Goal: Information Seeking & Learning: Learn about a topic

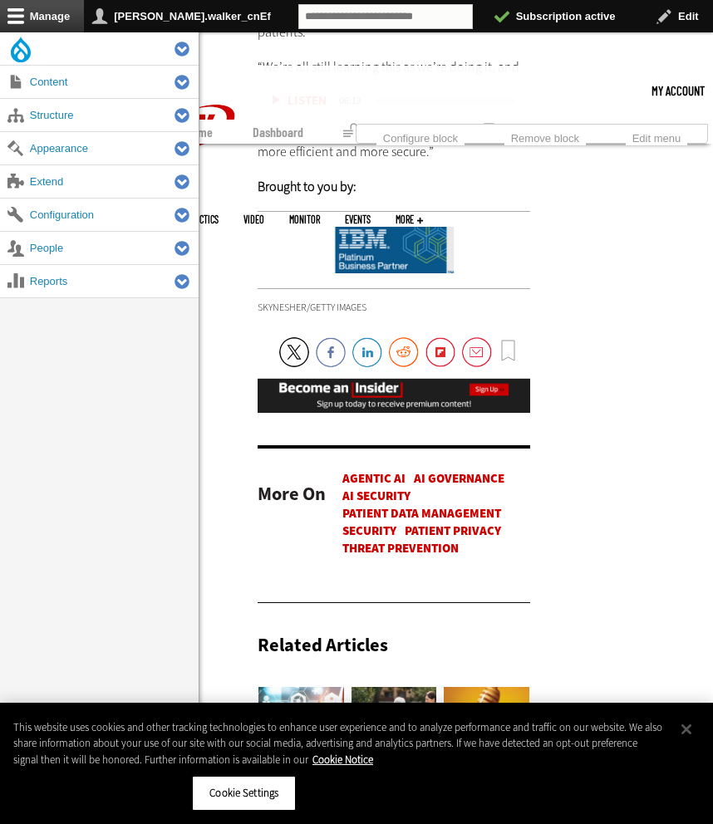
scroll to position [4567, 0]
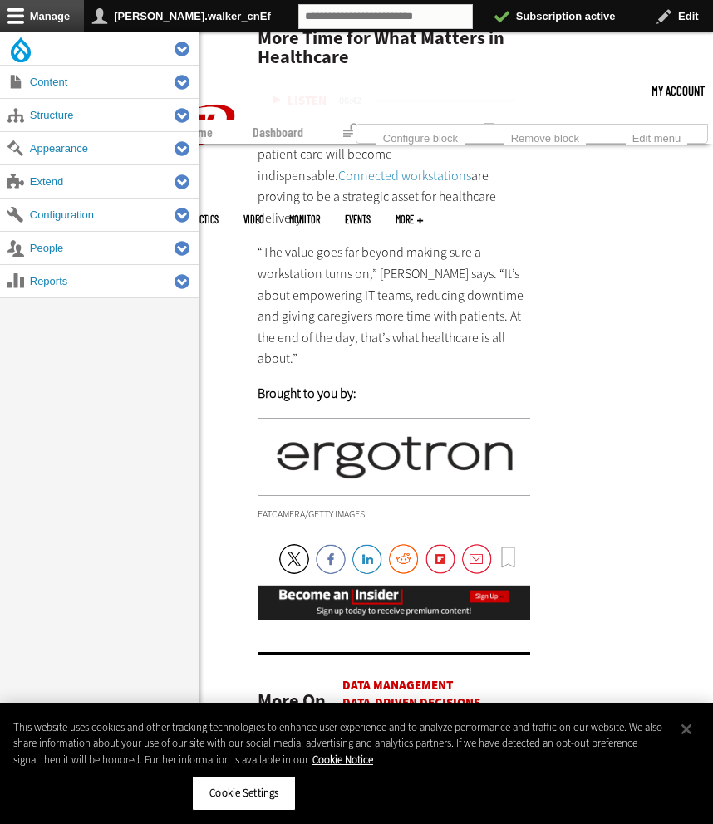
scroll to position [4664, 0]
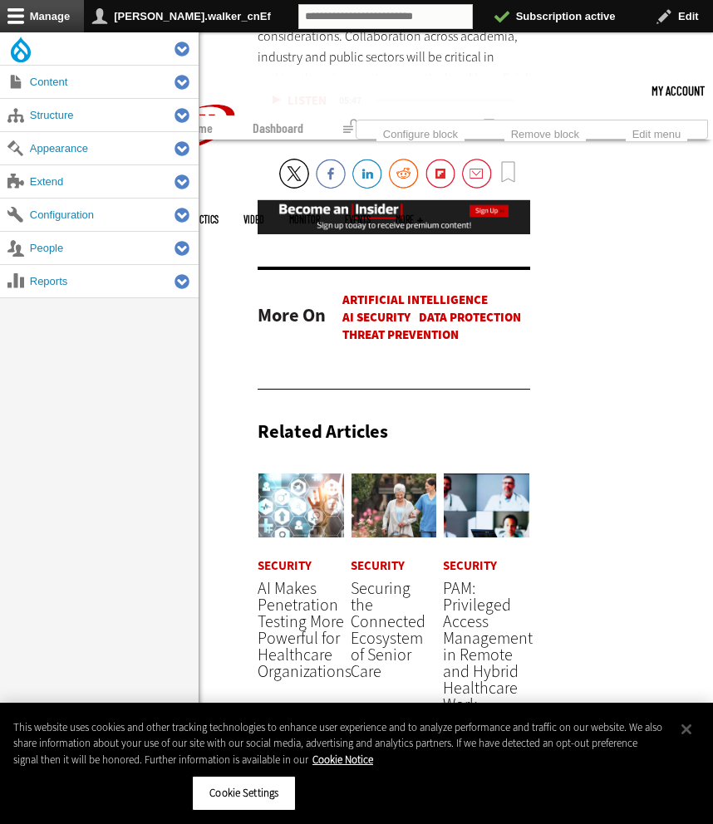
scroll to position [4327, 0]
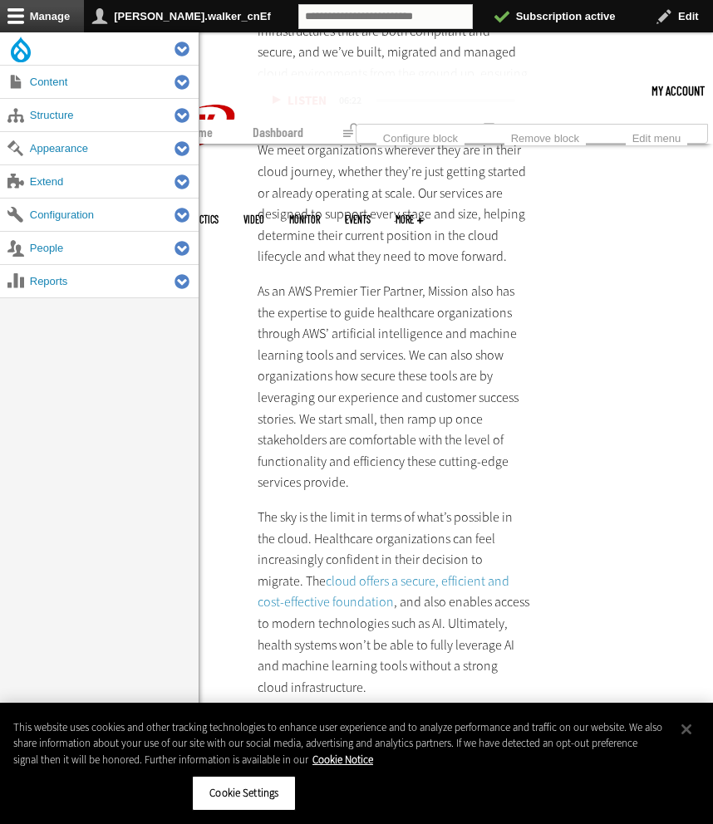
scroll to position [3724, 0]
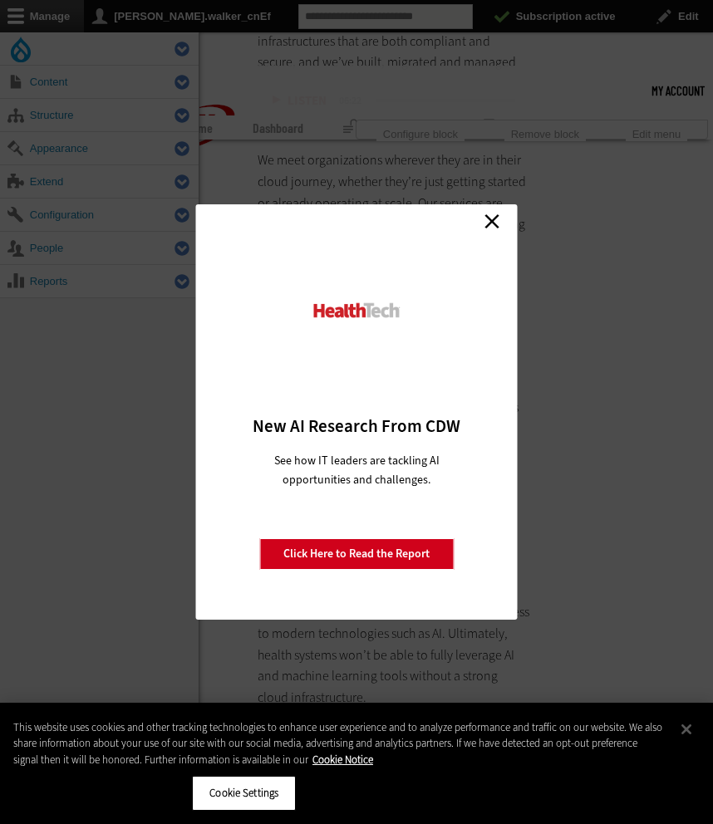
click at [492, 223] on link "Close" at bounding box center [491, 220] width 25 height 25
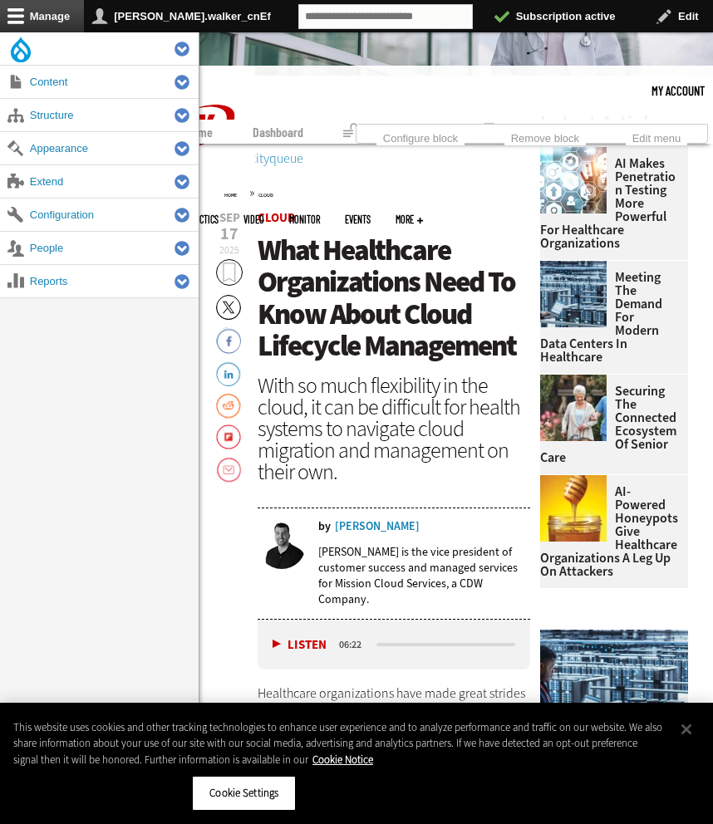
scroll to position [292, 0]
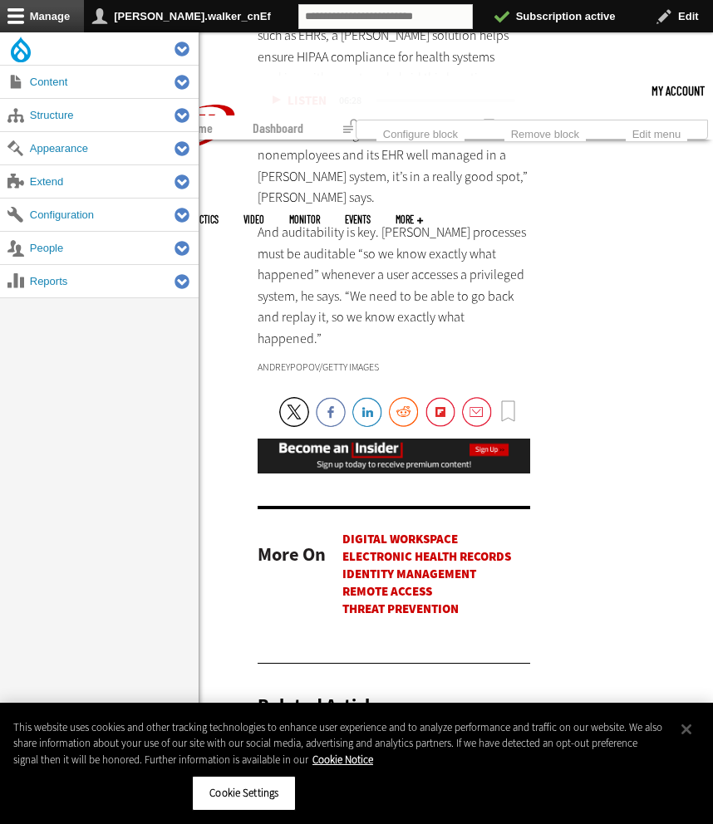
scroll to position [4540, 0]
